Goal: Use online tool/utility: Utilize a website feature to perform a specific function

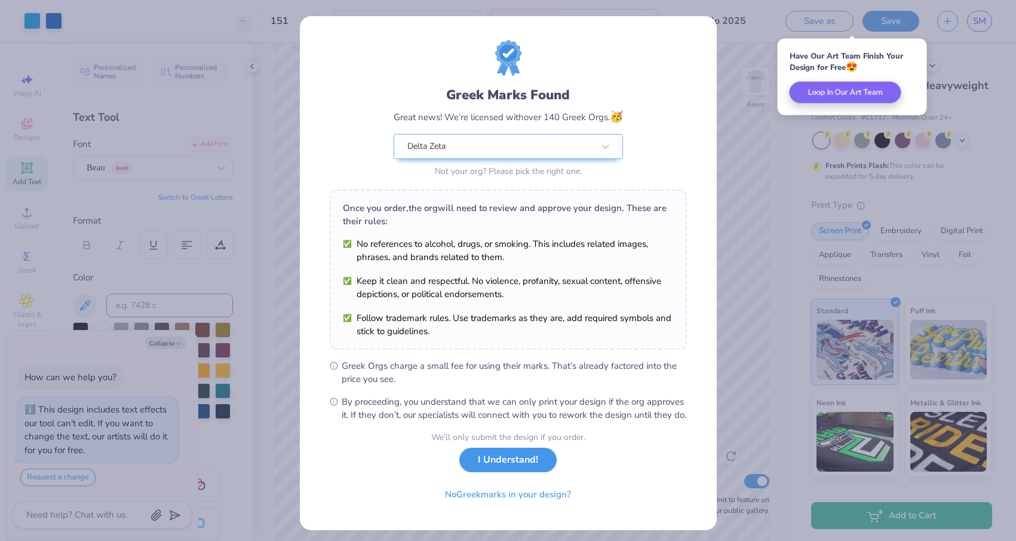
click at [500, 472] on button "I Understand!" at bounding box center [507, 460] width 97 height 24
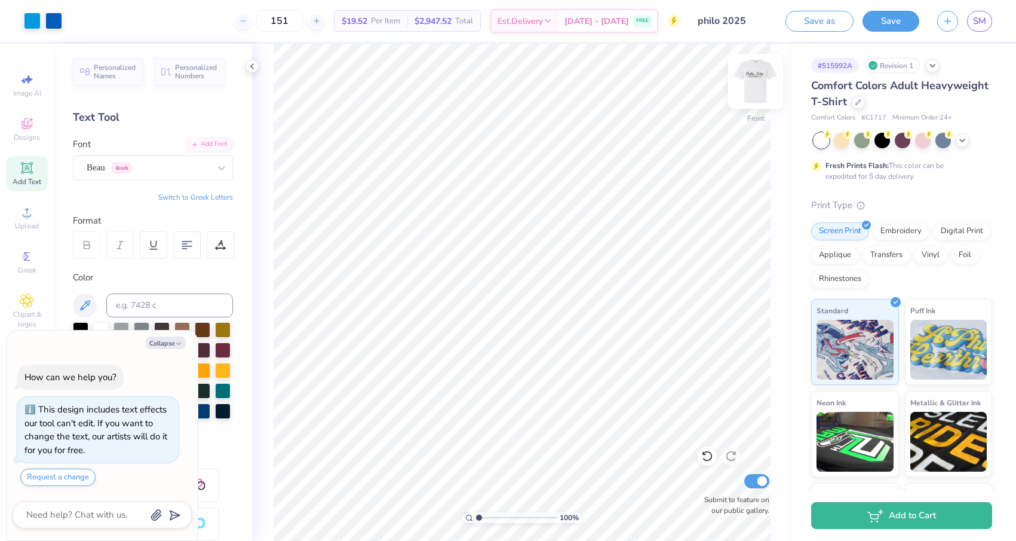
click at [768, 81] on div at bounding box center [755, 81] width 55 height 55
click at [768, 77] on img at bounding box center [756, 81] width 48 height 48
click at [749, 81] on img at bounding box center [756, 81] width 48 height 48
click at [166, 339] on button "Collapse" at bounding box center [166, 342] width 40 height 13
type textarea "x"
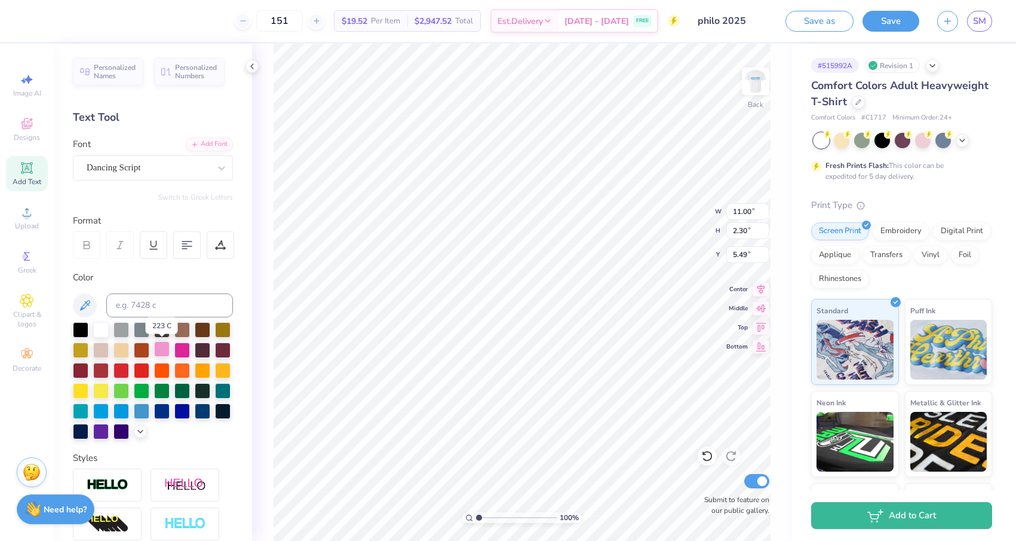
click at [164, 351] on div at bounding box center [162, 349] width 16 height 16
click at [140, 435] on div at bounding box center [140, 430] width 13 height 13
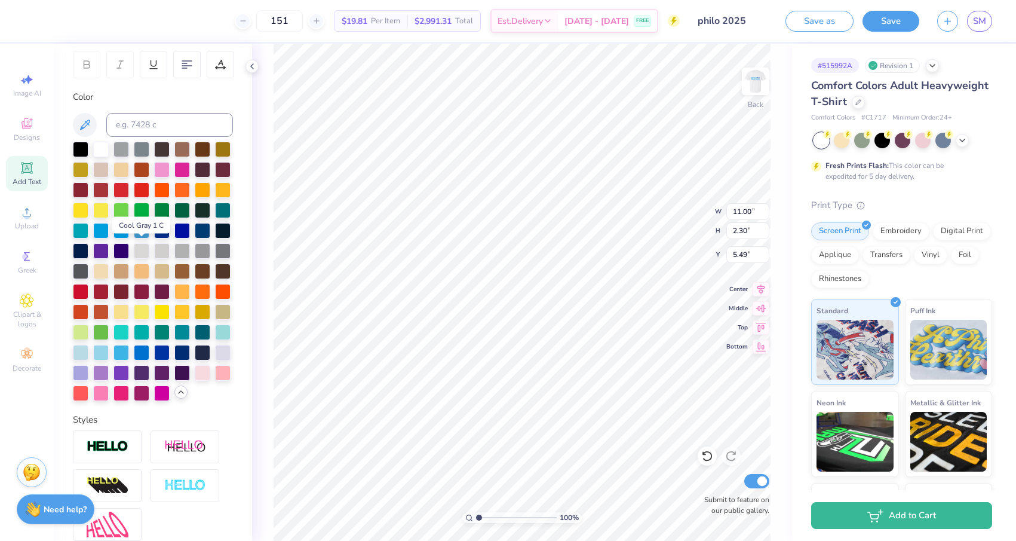
scroll to position [183, 0]
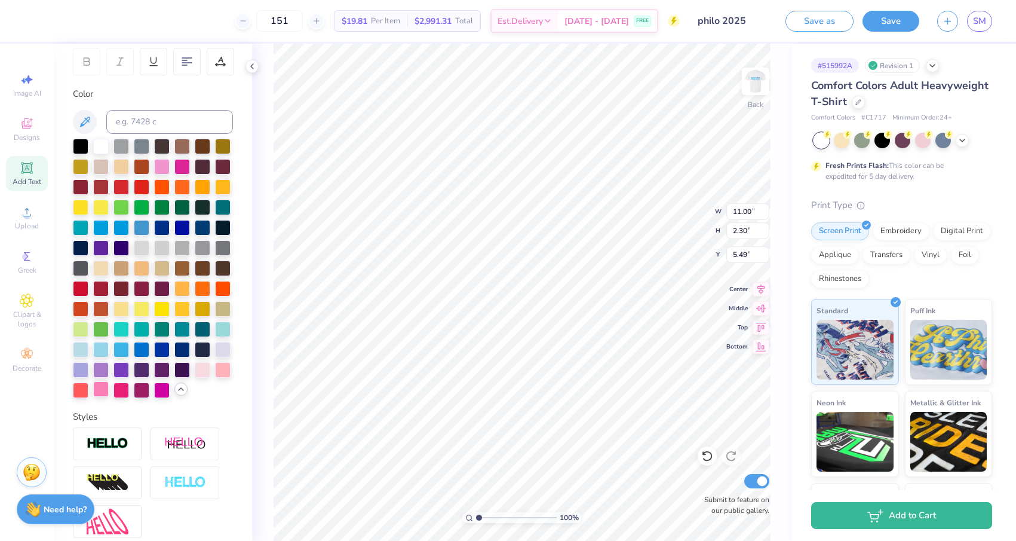
click at [102, 393] on div at bounding box center [101, 389] width 16 height 16
click at [225, 372] on div at bounding box center [223, 369] width 16 height 16
click at [207, 370] on div at bounding box center [203, 369] width 16 height 16
click at [223, 368] on div at bounding box center [223, 369] width 16 height 16
click at [133, 121] on input at bounding box center [169, 122] width 127 height 24
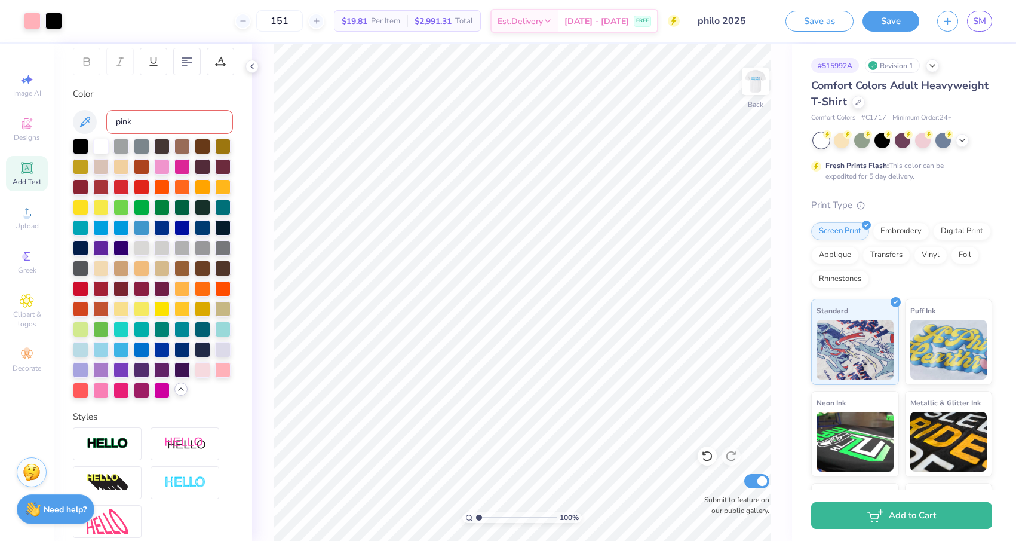
type input "pink"
click at [121, 392] on div at bounding box center [122, 389] width 16 height 16
click at [226, 367] on div at bounding box center [223, 369] width 16 height 16
click at [221, 373] on div at bounding box center [223, 369] width 16 height 16
click at [868, 19] on button "Save" at bounding box center [891, 19] width 57 height 21
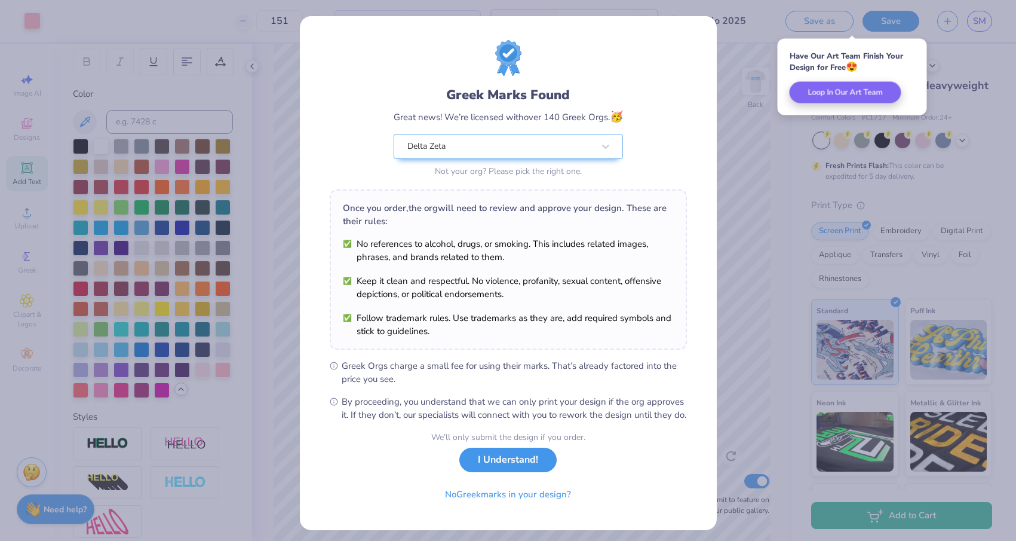
click at [504, 472] on button "I Understand!" at bounding box center [507, 460] width 97 height 24
